Goal: Transaction & Acquisition: Purchase product/service

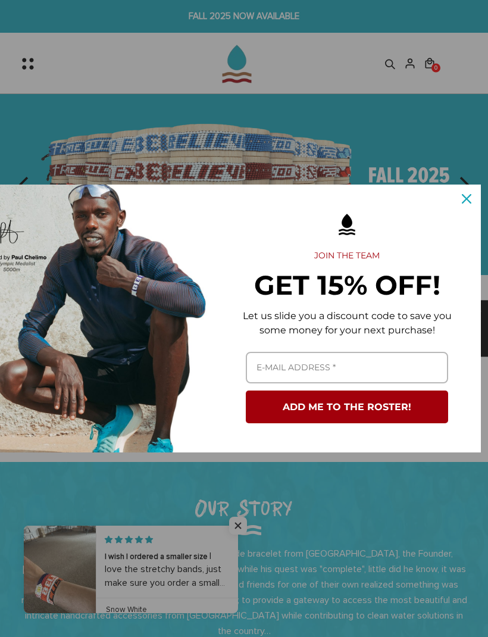
scroll to position [0, 31]
click at [471, 196] on icon "close icon" at bounding box center [467, 199] width 10 height 10
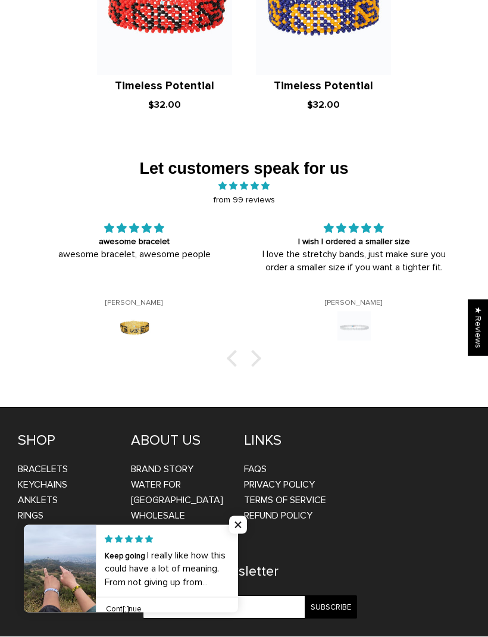
scroll to position [1979, 0]
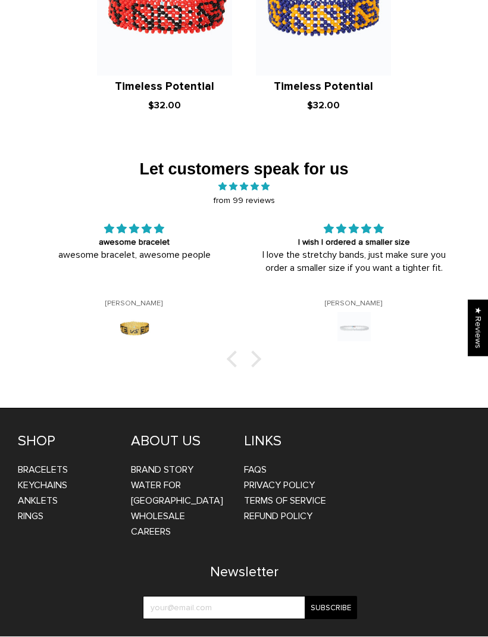
click at [60, 464] on link "Bracelets" at bounding box center [43, 470] width 50 height 12
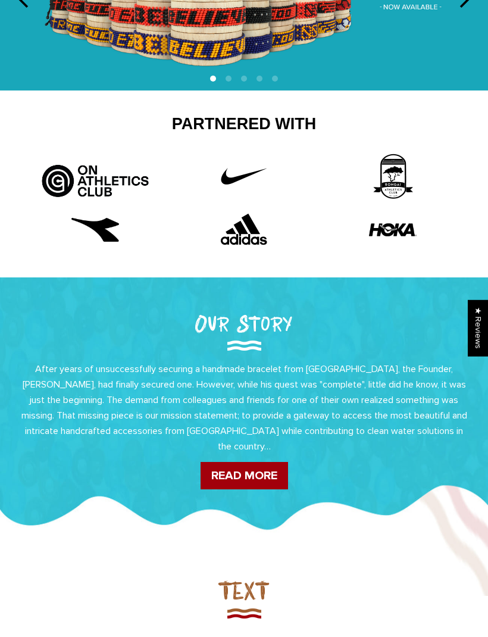
scroll to position [186, 0]
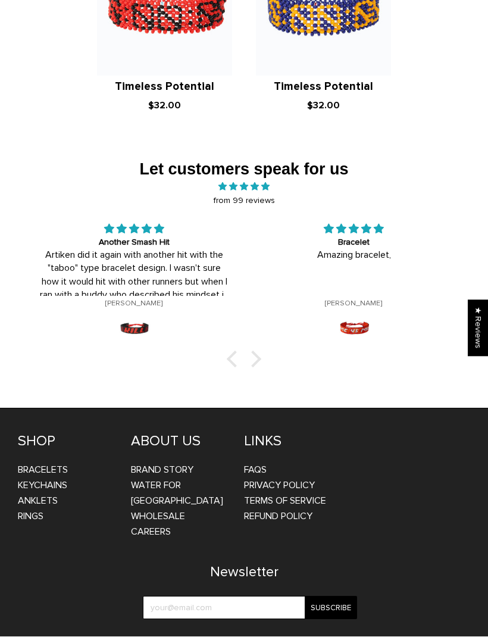
click at [258, 351] on div at bounding box center [253, 359] width 17 height 17
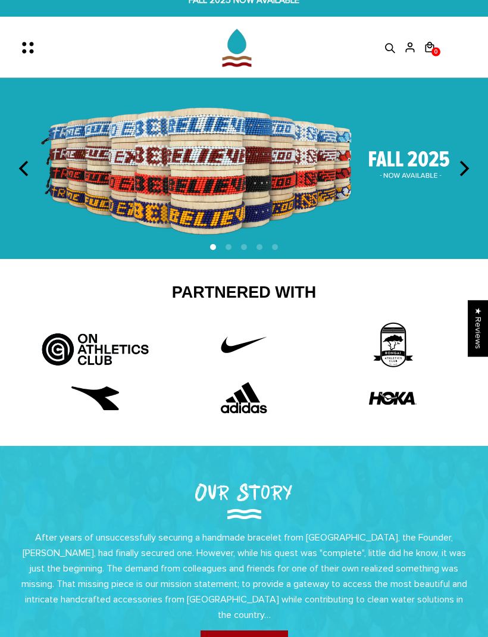
scroll to position [17, 0]
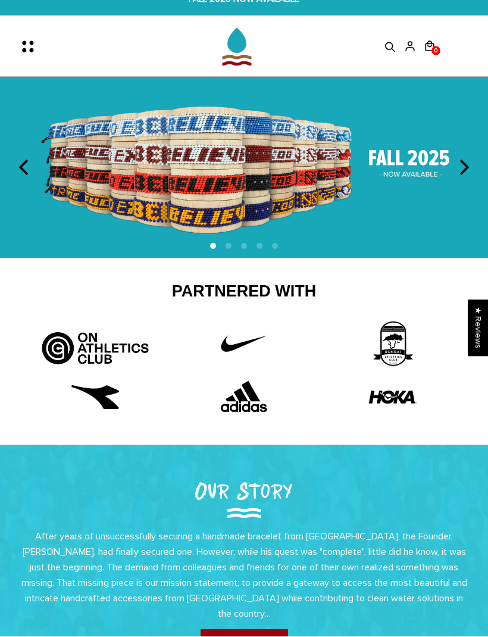
click at [26, 39] on icon "Menu" at bounding box center [31, 47] width 25 height 25
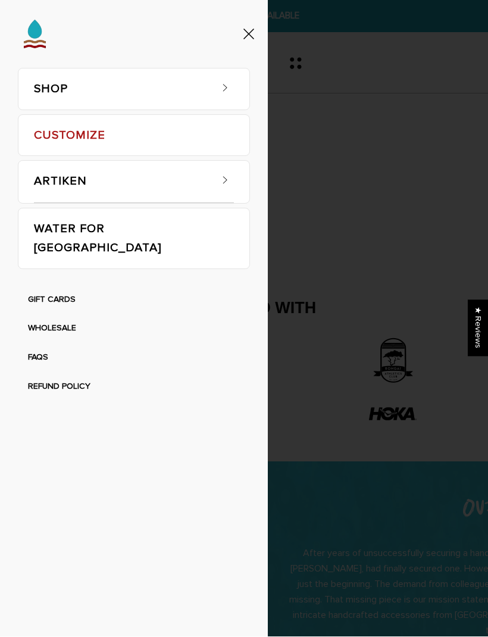
click at [224, 184] on span at bounding box center [225, 178] width 18 height 18
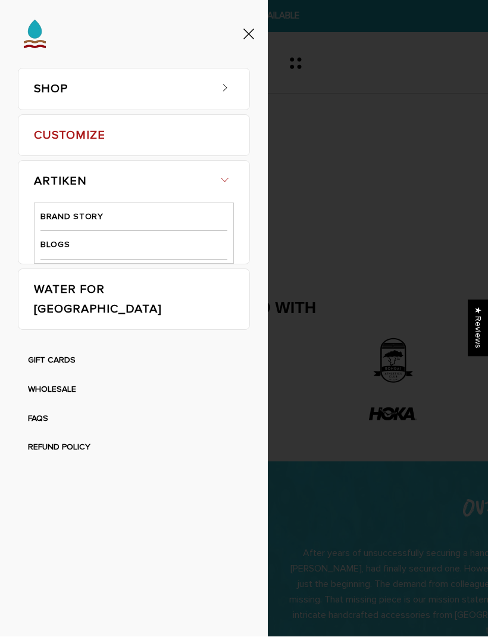
click at [226, 90] on icon at bounding box center [225, 88] width 12 height 12
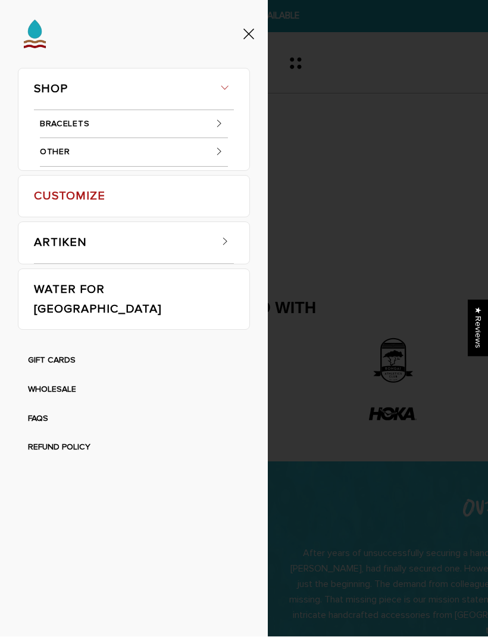
click at [227, 146] on span at bounding box center [219, 152] width 18 height 18
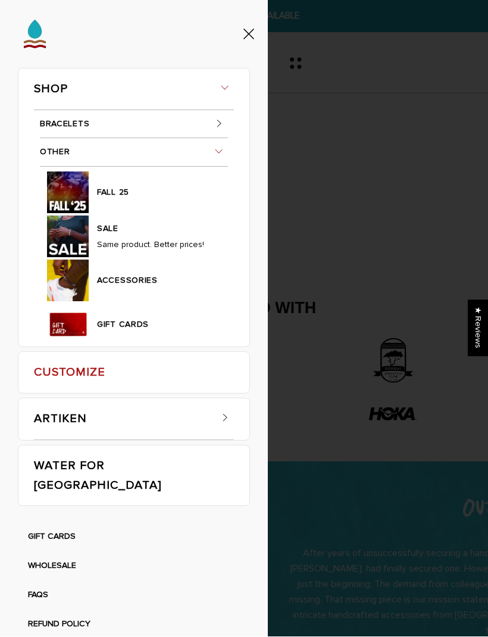
click at [219, 127] on icon at bounding box center [219, 124] width 12 height 12
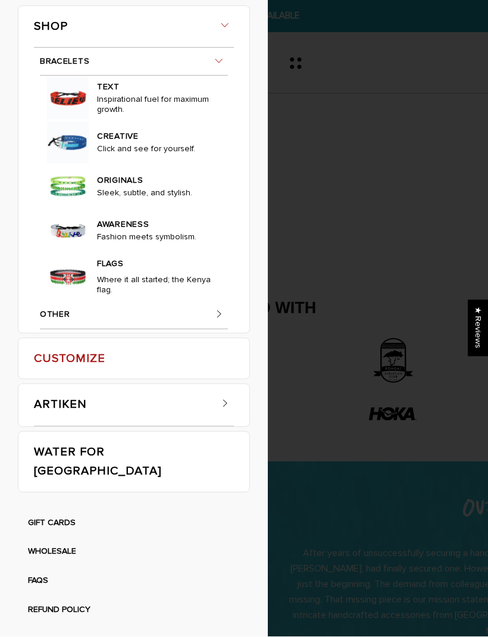
scroll to position [139, 0]
click at [125, 144] on link "CREATIVE" at bounding box center [156, 135] width 118 height 17
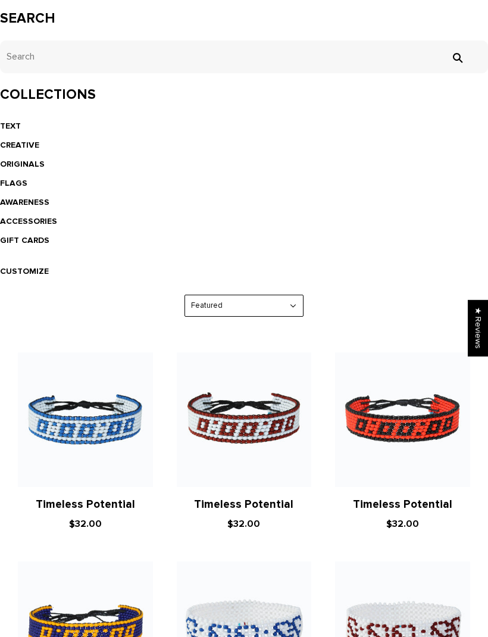
scroll to position [270, 0]
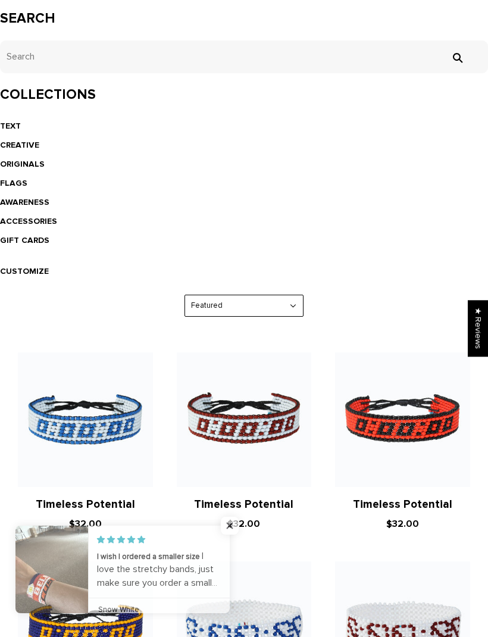
click at [12, 167] on link "ORIGINALS" at bounding box center [22, 164] width 45 height 10
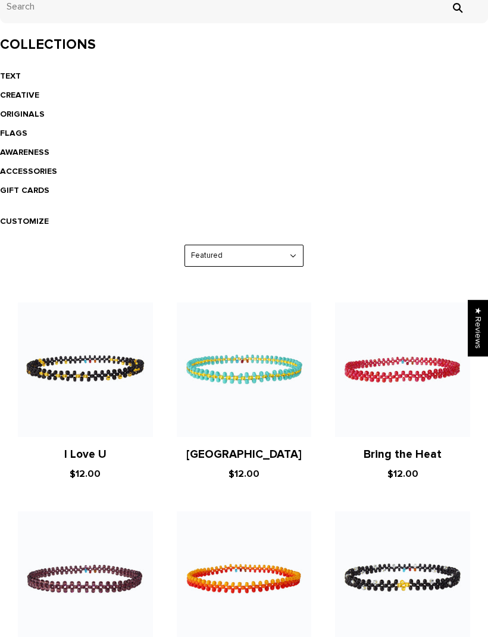
scroll to position [320, 0]
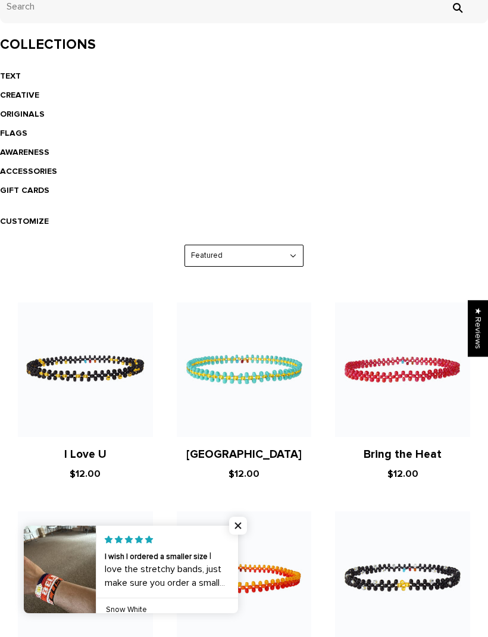
click at [21, 131] on link "FLAGS" at bounding box center [13, 133] width 27 height 10
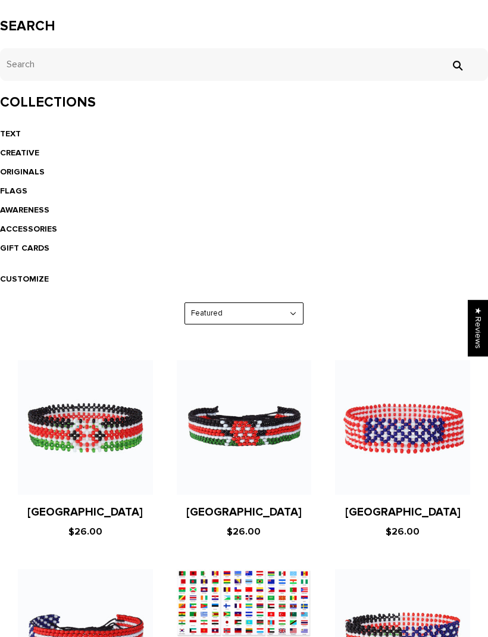
scroll to position [258, 0]
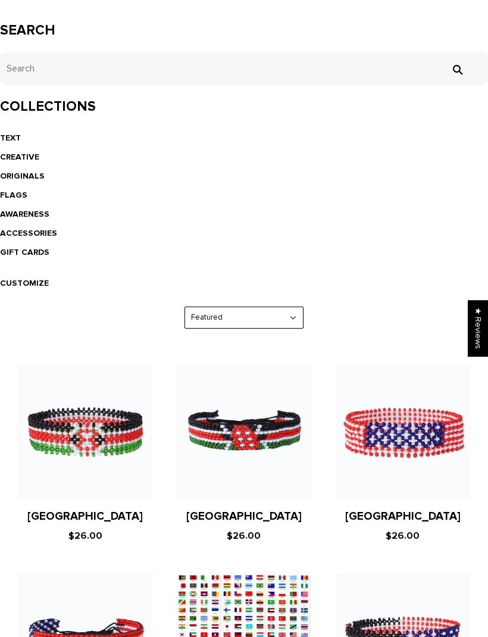
click at [39, 214] on link "AWARENESS" at bounding box center [24, 214] width 49 height 10
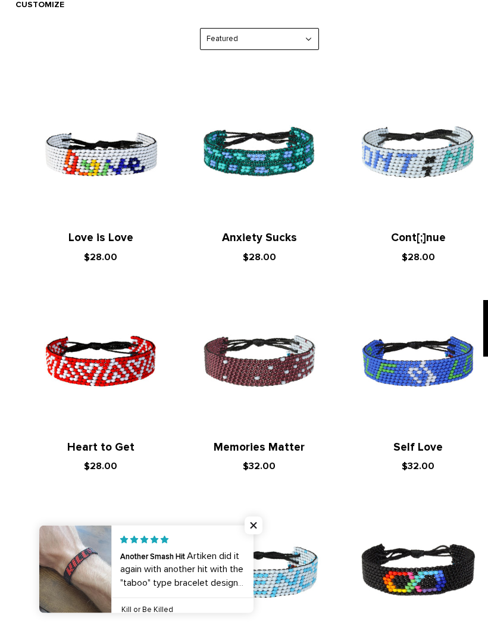
scroll to position [536, 0]
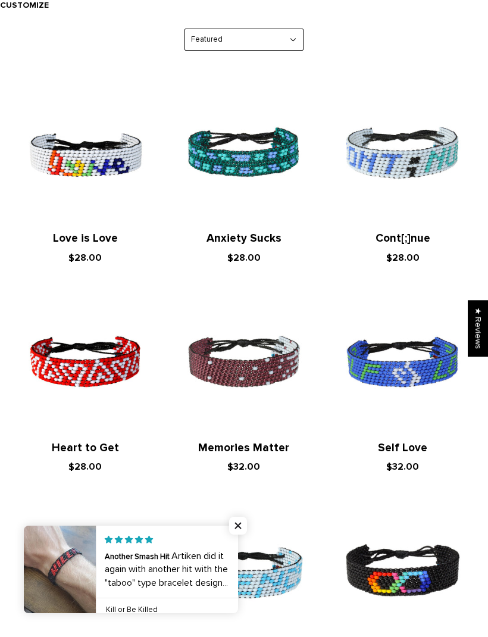
click at [86, 161] on img at bounding box center [85, 153] width 135 height 135
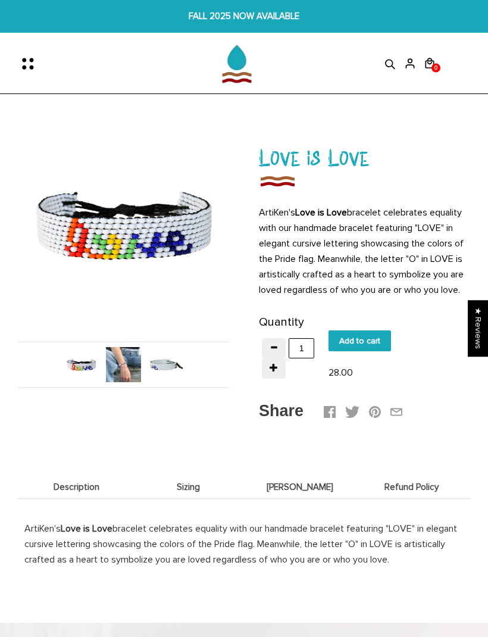
click at [127, 372] on img at bounding box center [123, 364] width 35 height 35
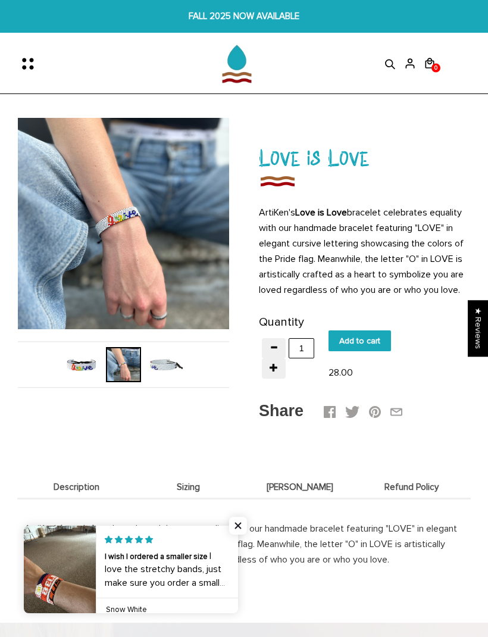
click at [249, 522] on div "ArtiKen's Love is Love bracelet celebrates equality with our handmade bracelet …" at bounding box center [243, 536] width 453 height 76
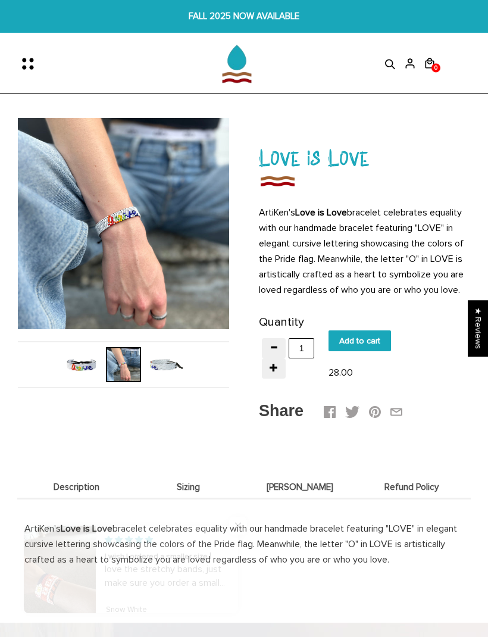
click at [32, 68] on icon "Menu" at bounding box center [32, 67] width 4 height 4
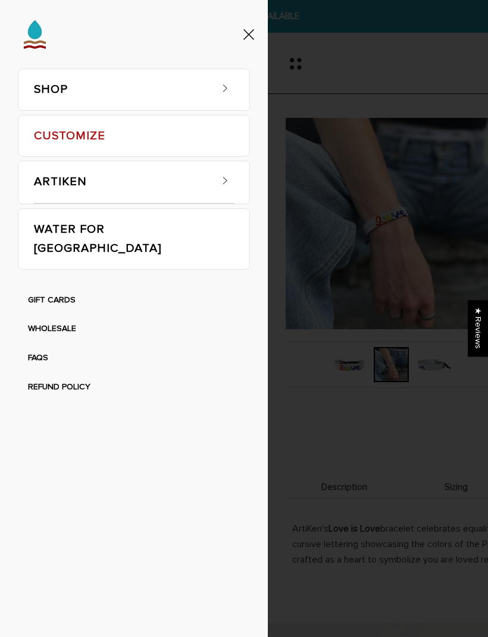
click at [217, 180] on span at bounding box center [225, 178] width 18 height 18
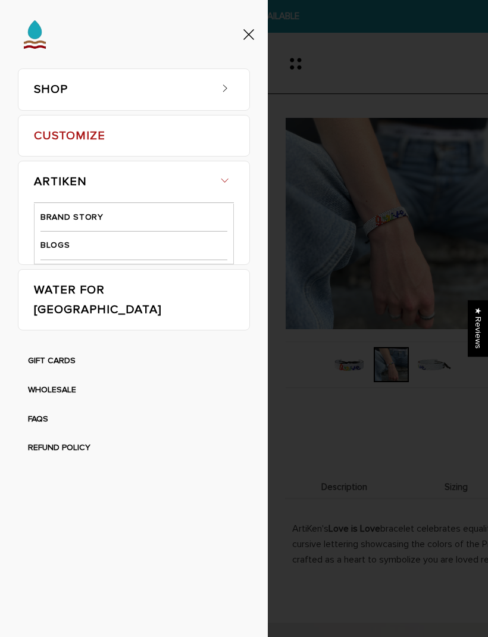
click at [225, 136] on link "CUSTOMIZE" at bounding box center [134, 135] width 200 height 41
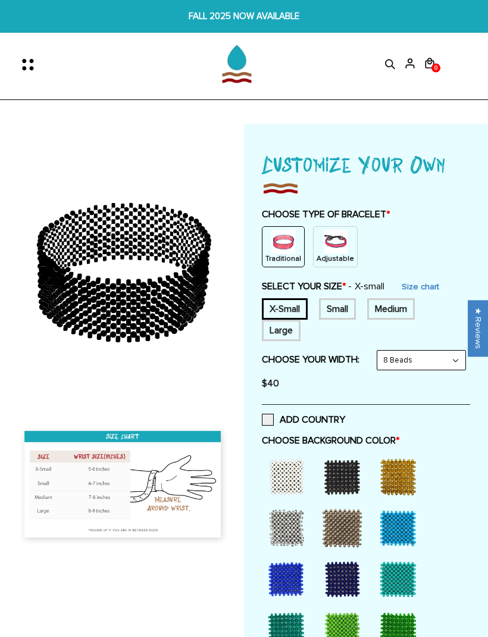
click at [337, 238] on img at bounding box center [336, 242] width 24 height 24
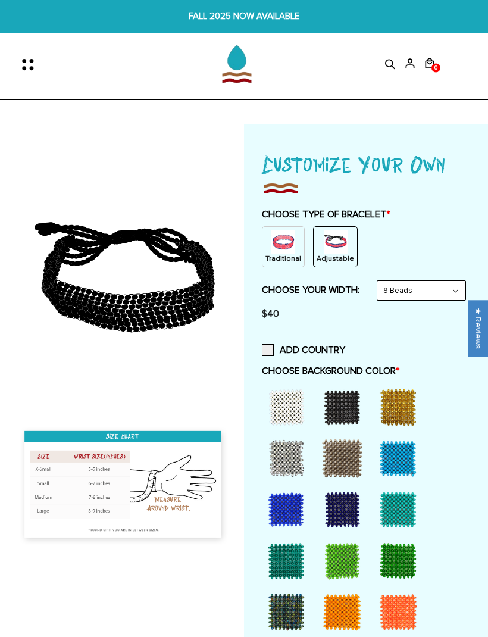
click at [281, 246] on img at bounding box center [283, 242] width 24 height 24
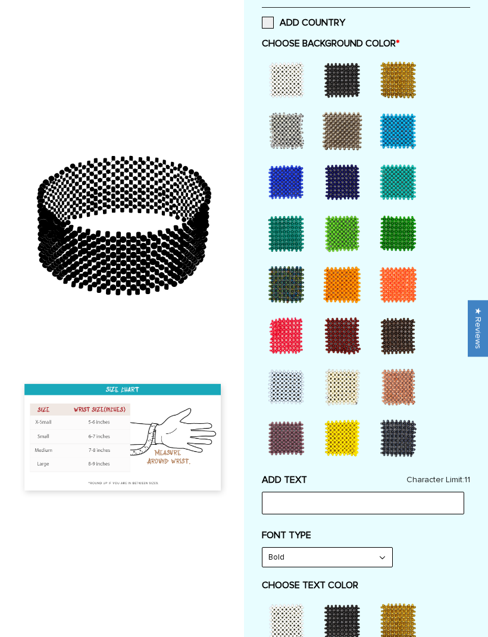
scroll to position [390, 0]
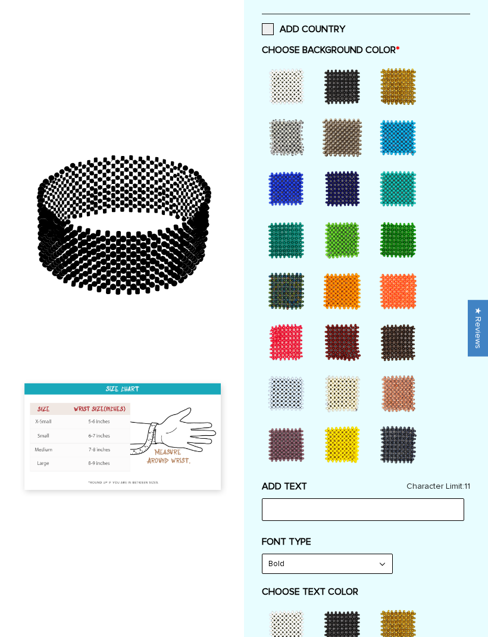
click at [346, 305] on div at bounding box center [342, 292] width 48 height 48
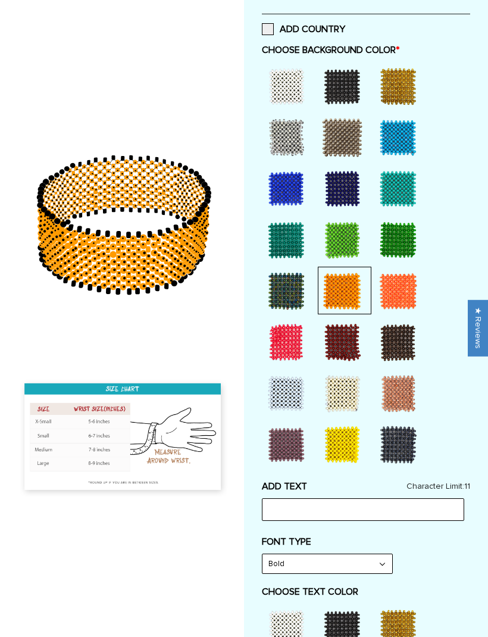
click at [390, 307] on div at bounding box center [398, 292] width 48 height 48
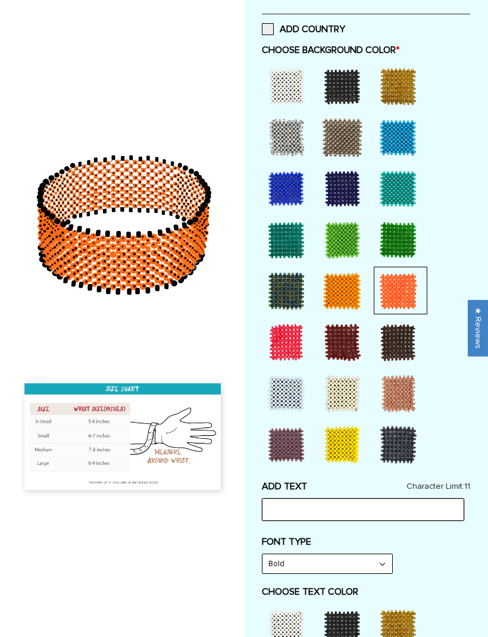
click at [318, 512] on input "text" at bounding box center [363, 510] width 202 height 23
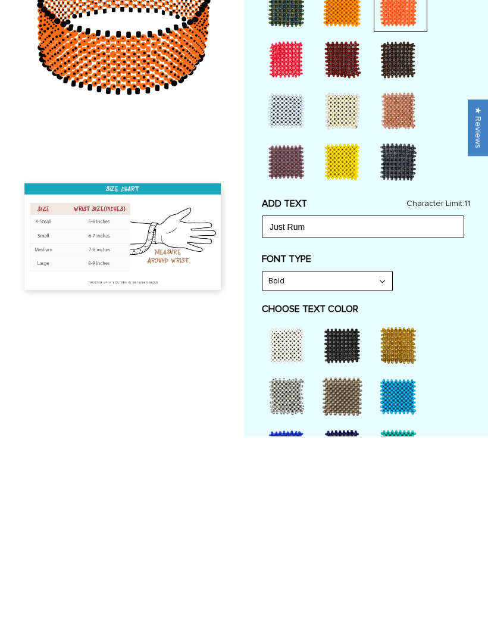
click at [293, 624] on div at bounding box center [286, 648] width 48 height 48
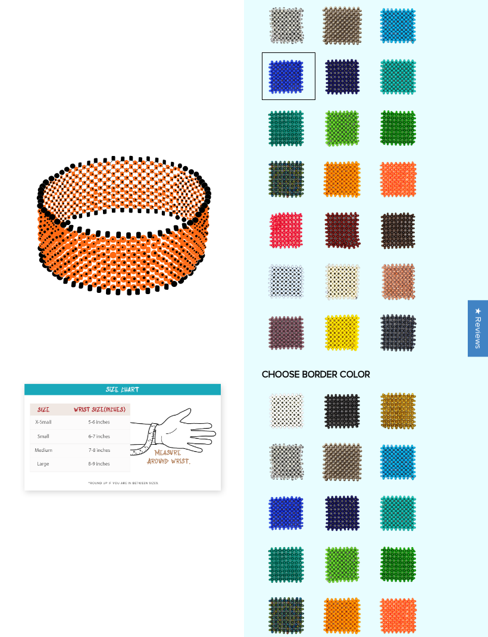
scroll to position [1043, 0]
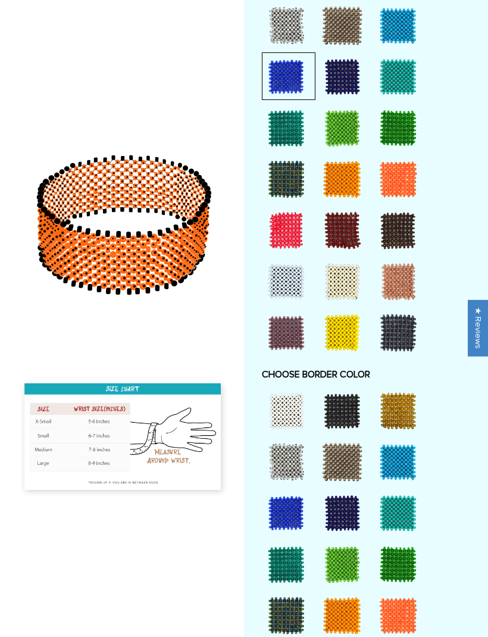
click at [299, 524] on div at bounding box center [286, 514] width 48 height 48
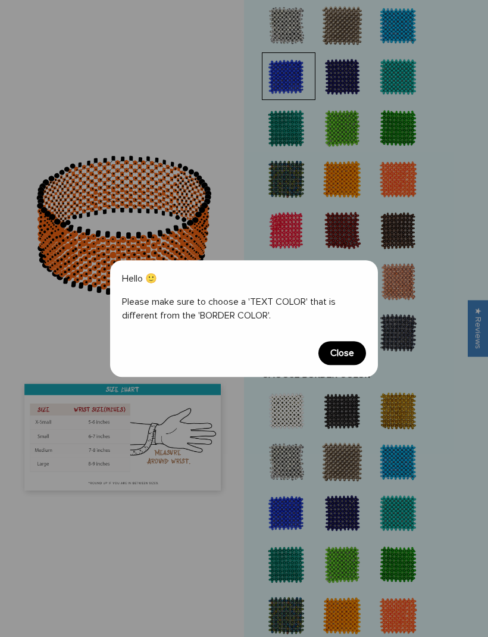
click at [351, 365] on span "Close" at bounding box center [342, 353] width 48 height 24
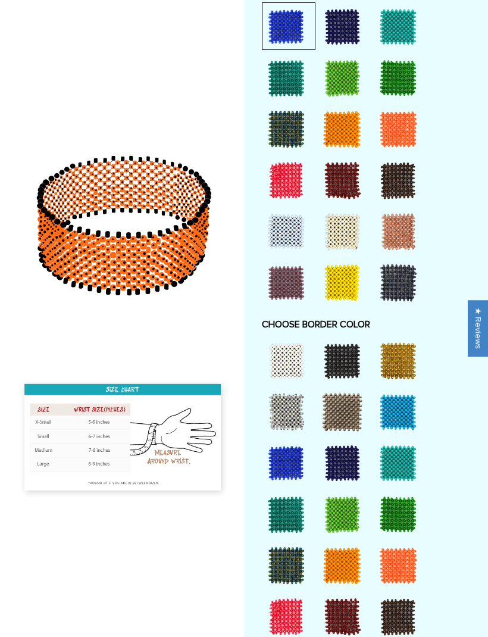
scroll to position [1093, 0]
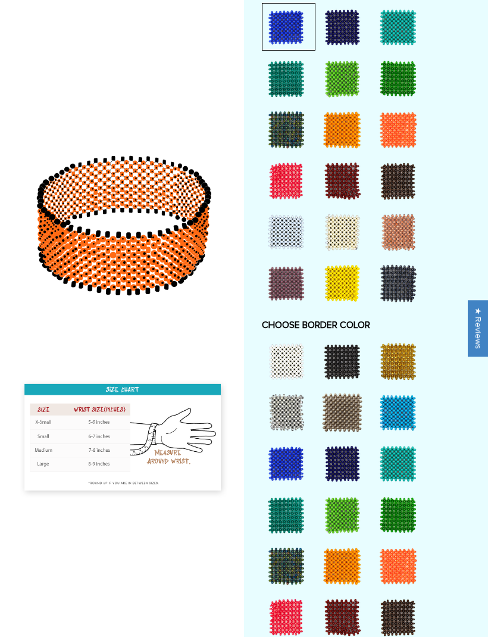
click at [345, 376] on div at bounding box center [342, 361] width 48 height 48
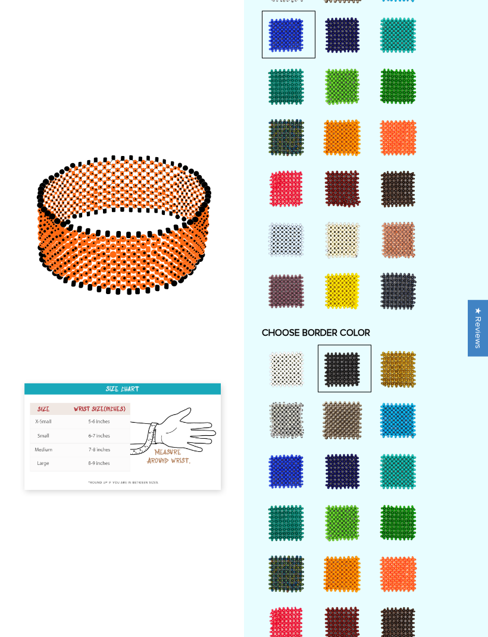
scroll to position [1085, 0]
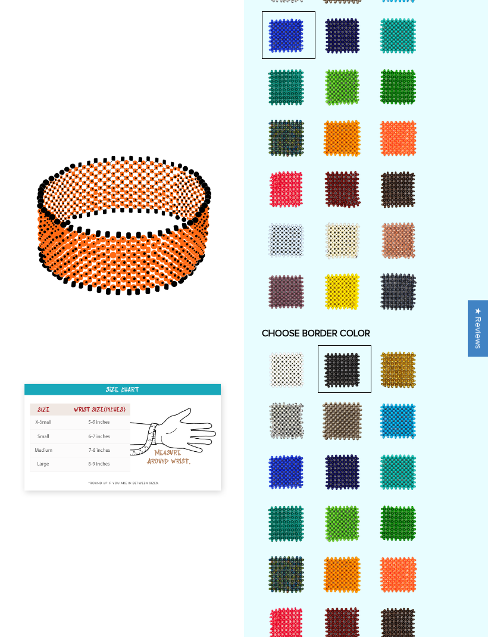
click at [398, 428] on div at bounding box center [398, 421] width 48 height 48
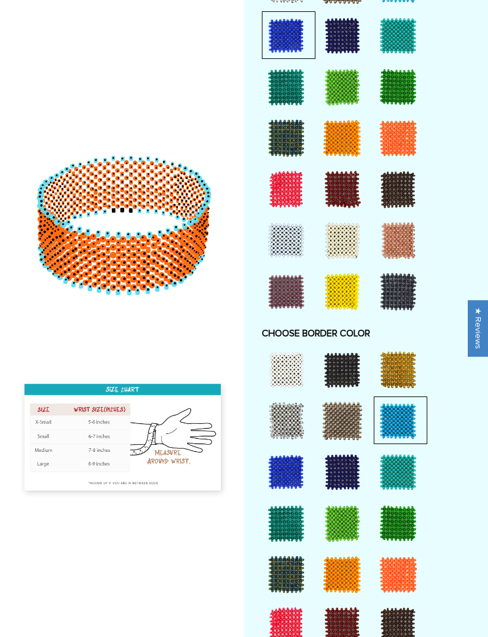
click at [340, 384] on div at bounding box center [342, 370] width 48 height 48
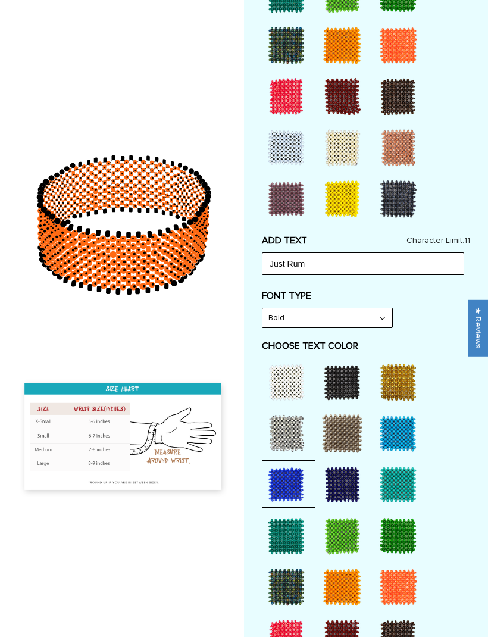
scroll to position [616, 0]
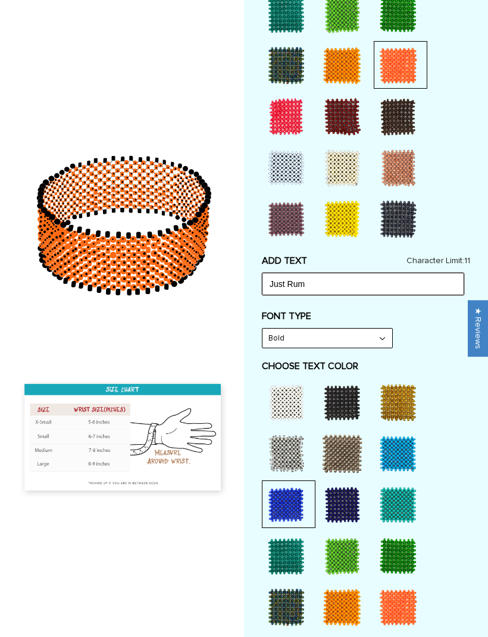
click at [376, 295] on input "Just Rum" at bounding box center [363, 284] width 202 height 23
click at [374, 348] on select "Bold" at bounding box center [327, 337] width 130 height 19
click at [388, 294] on input "Just Run" at bounding box center [363, 284] width 202 height 23
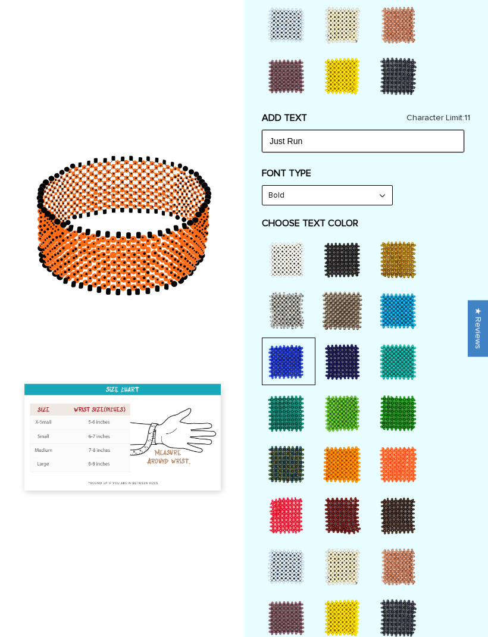
scroll to position [758, 0]
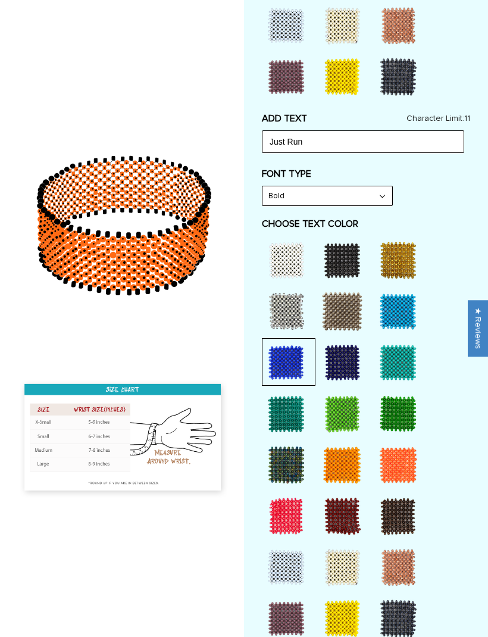
click at [299, 368] on div at bounding box center [286, 363] width 48 height 48
click at [348, 149] on input "Just Run" at bounding box center [363, 141] width 202 height 23
type input "J"
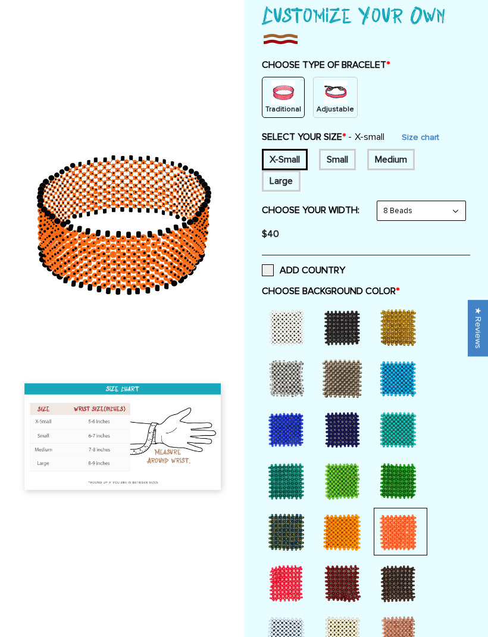
scroll to position [149, 0]
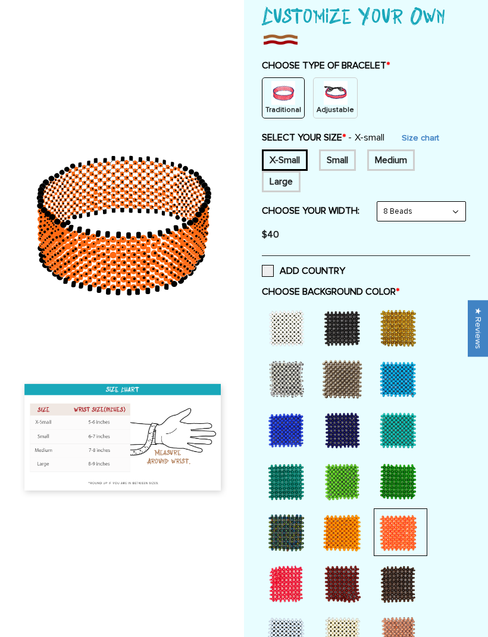
type input "JUST RUN"
click at [347, 156] on div "Small" at bounding box center [337, 159] width 37 height 21
click at [401, 157] on div "Medium" at bounding box center [391, 159] width 48 height 21
click at [377, 221] on select "8 Beads 6 Beads 10 Beads" at bounding box center [421, 211] width 88 height 19
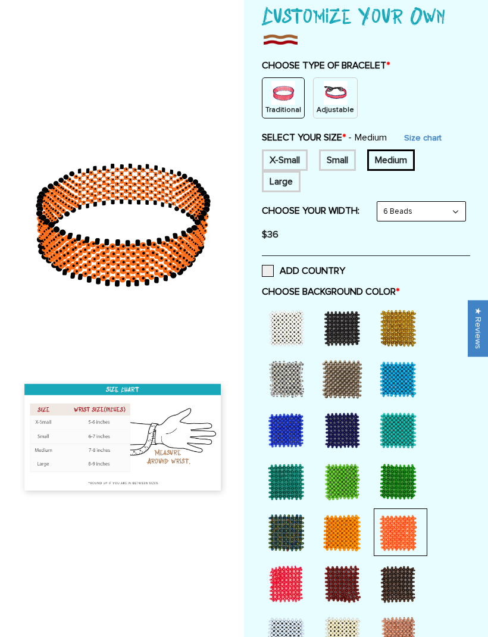
click at [275, 277] on label "ADD COUNTRY" at bounding box center [303, 271] width 83 height 12
click at [345, 267] on input "ADD COUNTRY" at bounding box center [345, 267] width 0 height 0
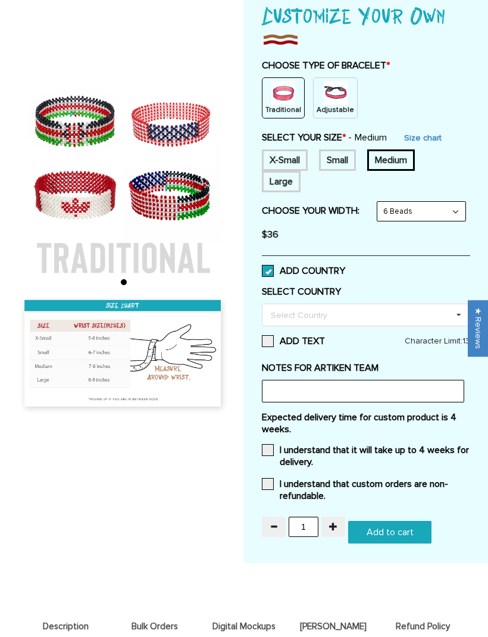
click at [274, 277] on label "ADD COUNTRY" at bounding box center [303, 271] width 83 height 12
click at [345, 267] on input "ADD COUNTRY" at bounding box center [345, 267] width 0 height 0
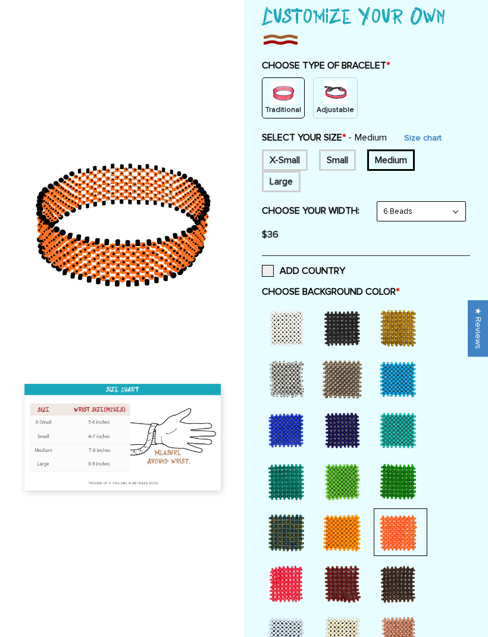
click at [377, 221] on select "8 Beads 6 Beads 10 Beads" at bounding box center [421, 211] width 88 height 19
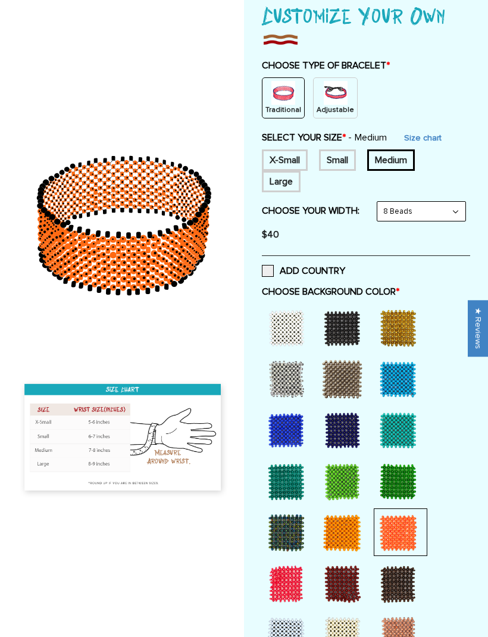
click at [377, 221] on select "8 Beads 6 Beads 10 Beads" at bounding box center [421, 211] width 88 height 19
select select "6-beads"
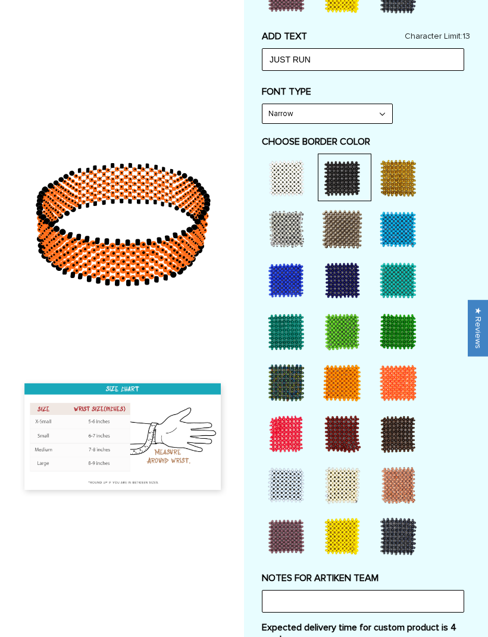
scroll to position [850, 0]
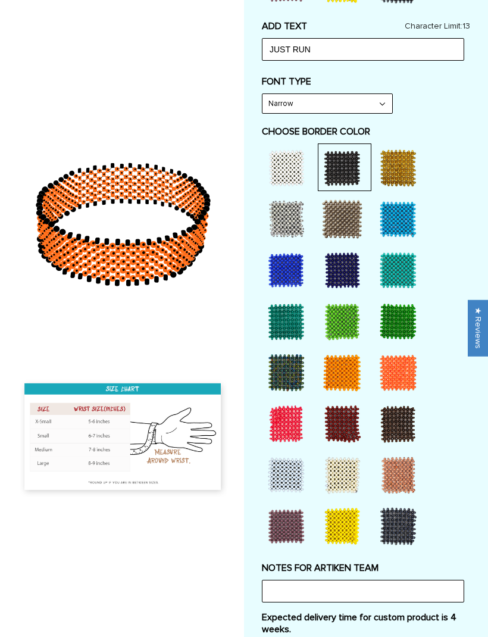
click at [404, 383] on div at bounding box center [398, 373] width 48 height 48
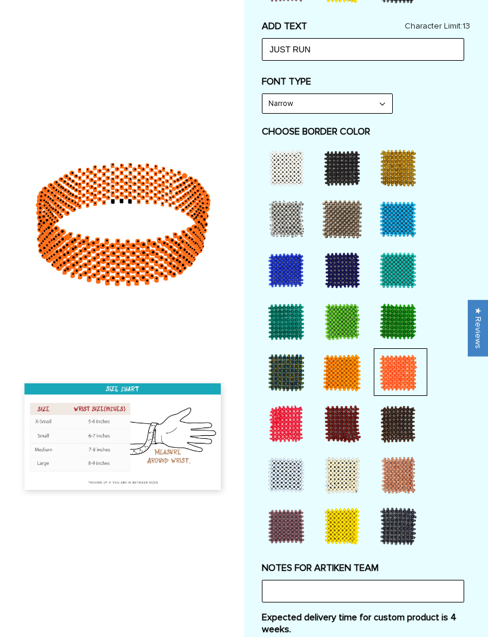
scroll to position [850, 0]
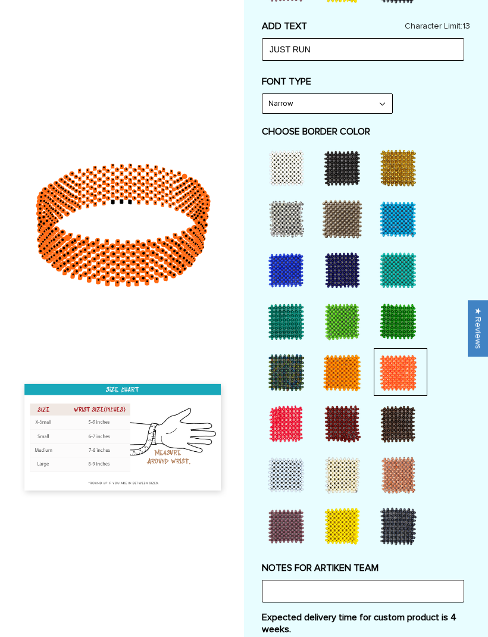
click at [355, 380] on div at bounding box center [342, 373] width 48 height 48
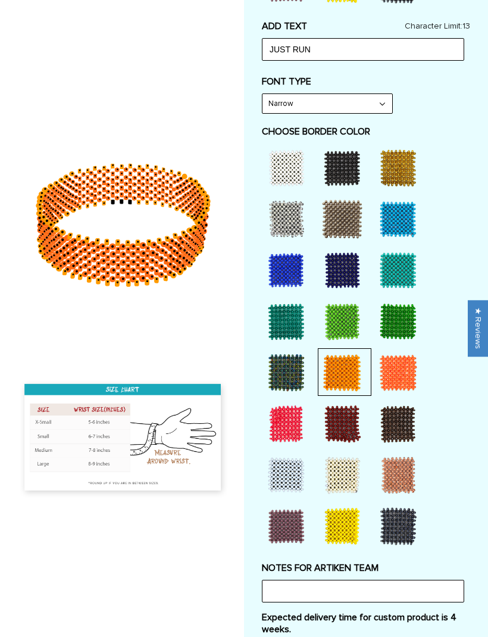
click at [343, 487] on div at bounding box center [342, 475] width 48 height 48
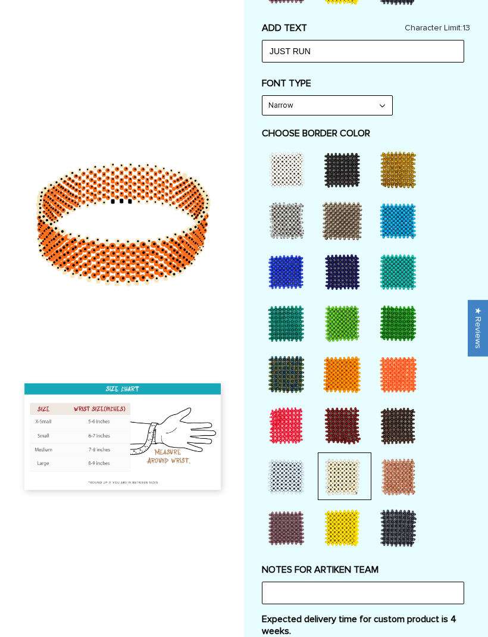
scroll to position [852, 0]
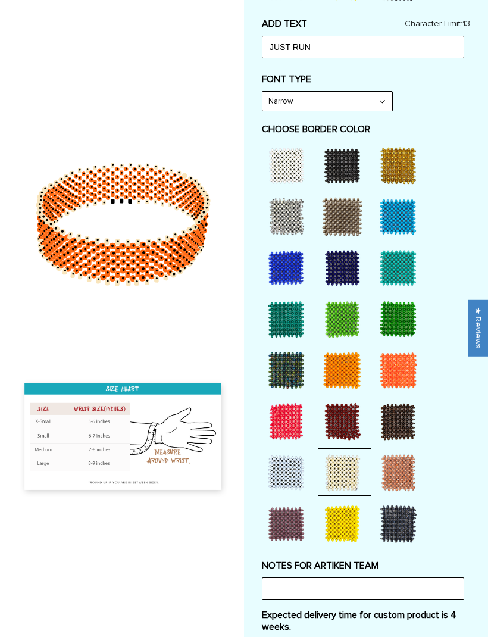
click at [142, 212] on icon at bounding box center [123, 225] width 211 height 298
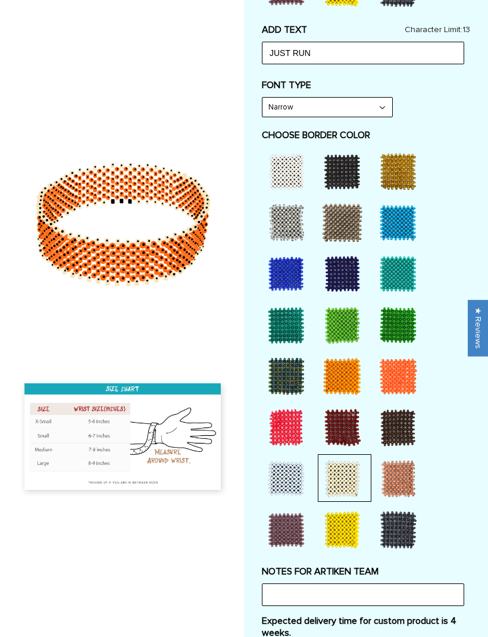
scroll to position [847, 0]
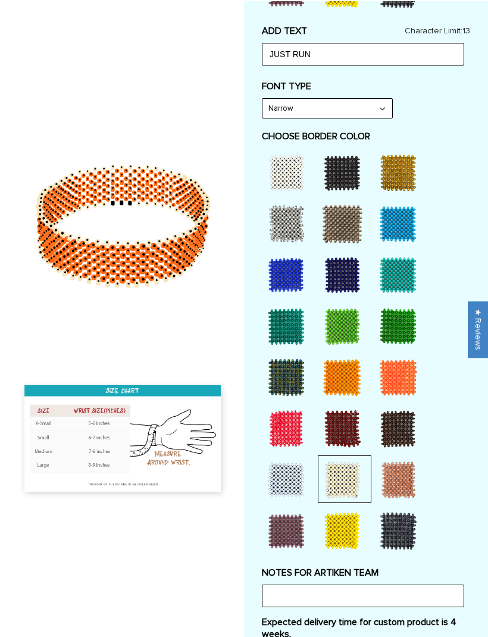
click at [398, 393] on div at bounding box center [398, 376] width 48 height 48
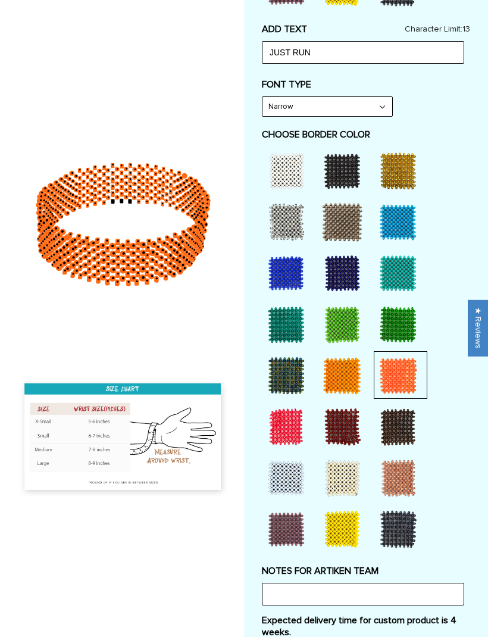
scroll to position [852, 0]
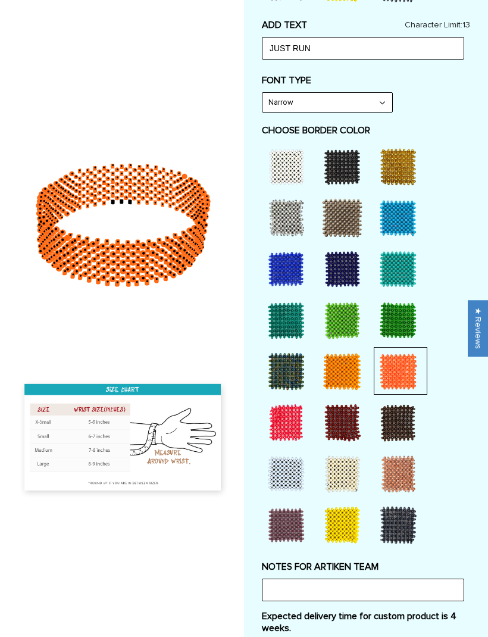
click at [293, 279] on div at bounding box center [286, 269] width 48 height 48
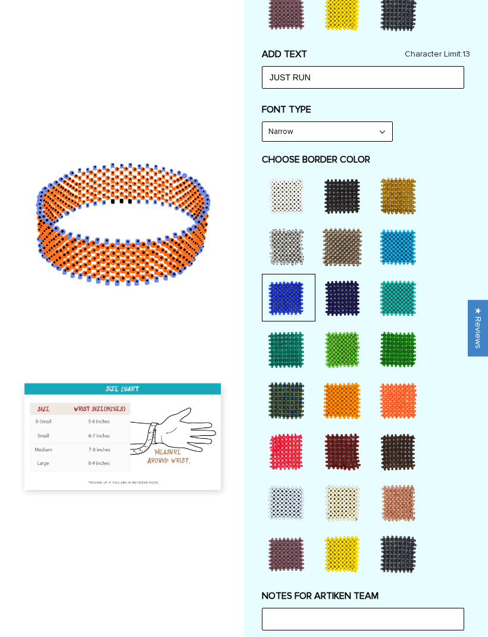
click at [359, 142] on select "Narrow Bold" at bounding box center [327, 132] width 130 height 19
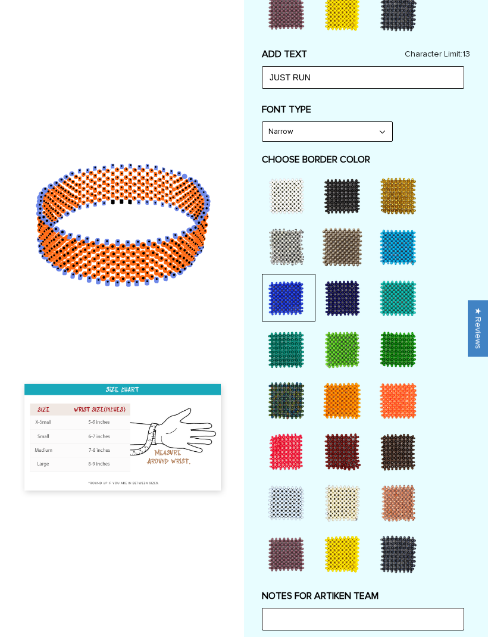
select select "Bold"
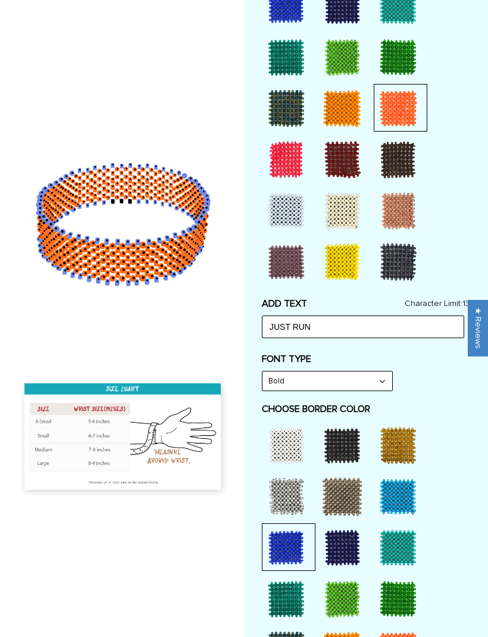
click at [439, 392] on div "FONT TYPE Bold Narrow Bold" at bounding box center [366, 372] width 208 height 38
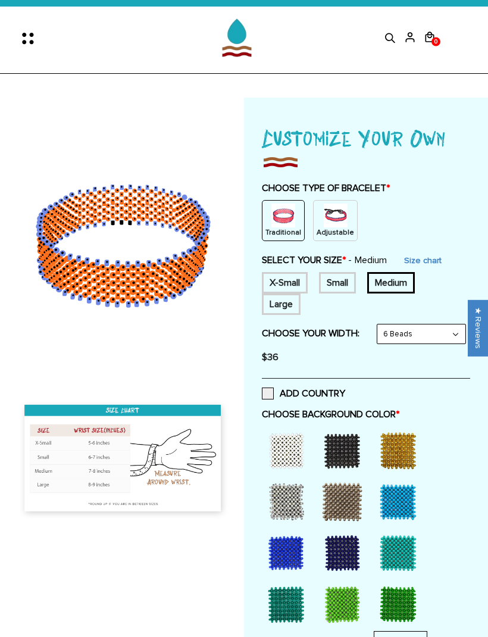
scroll to position [0, 0]
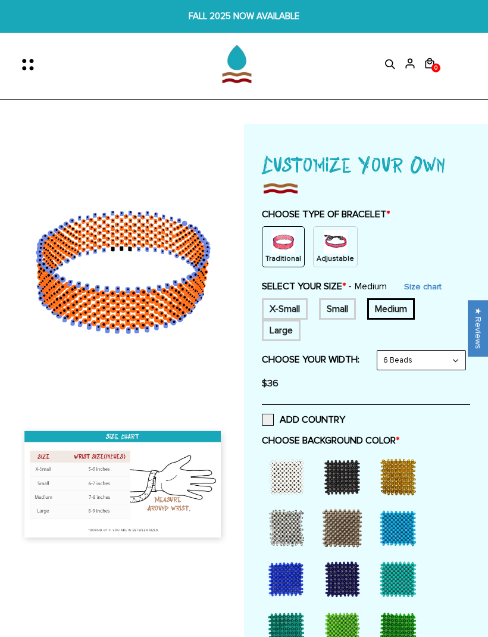
click at [377, 370] on select "8 Beads 6 Beads 10 Beads" at bounding box center [421, 360] width 88 height 19
select select "8-beads"
